Goal: Transaction & Acquisition: Purchase product/service

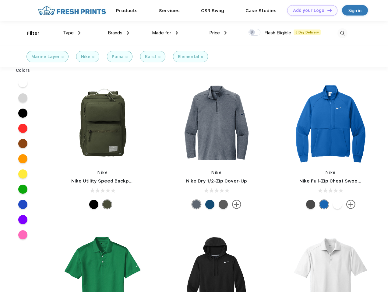
click at [310, 10] on link "Add your Logo Design Tool" at bounding box center [312, 10] width 50 height 11
click at [0, 0] on div "Design Tool" at bounding box center [0, 0] width 0 height 0
click at [327, 10] on link "Add your Logo Design Tool" at bounding box center [312, 10] width 50 height 11
click at [29, 33] on div "Filter" at bounding box center [33, 33] width 12 height 7
click at [72, 33] on span "Type" at bounding box center [68, 32] width 11 height 5
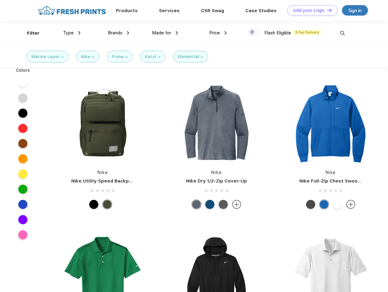
click at [118, 33] on span "Brands" at bounding box center [115, 32] width 15 height 5
click at [165, 33] on span "Made for" at bounding box center [161, 32] width 19 height 5
click at [218, 33] on span "Price" at bounding box center [214, 32] width 11 height 5
click at [255, 33] on div at bounding box center [254, 32] width 12 height 7
click at [252, 33] on input "checkbox" at bounding box center [250, 31] width 4 height 4
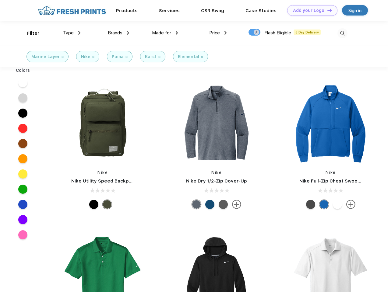
click at [342, 33] on img at bounding box center [342, 33] width 10 height 10
